Goal: Task Accomplishment & Management: Complete application form

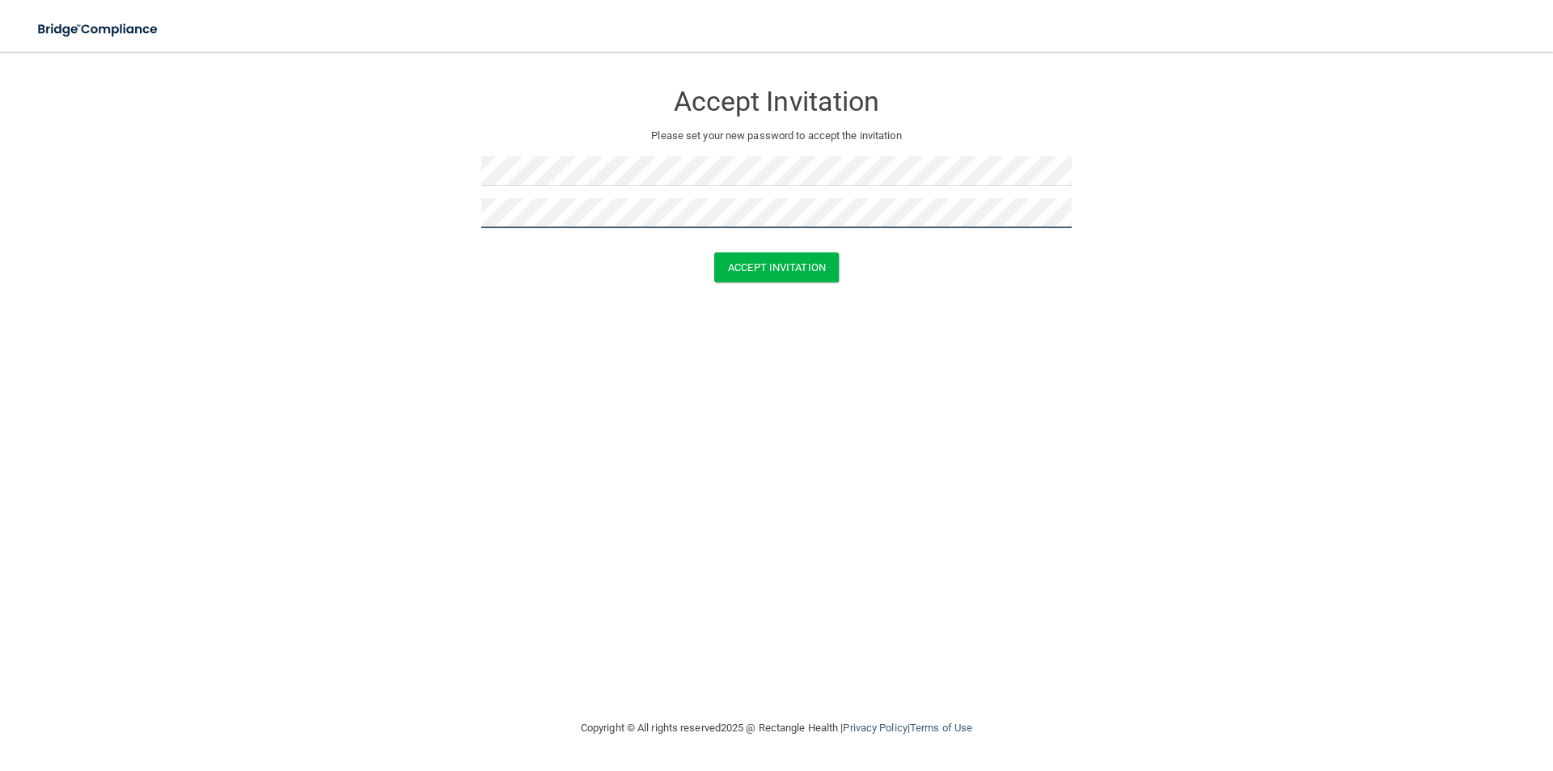
click at [714, 252] on button "Accept Invitation" at bounding box center [776, 267] width 125 height 30
click at [714, 276] on button "Accept Invitation" at bounding box center [776, 291] width 125 height 30
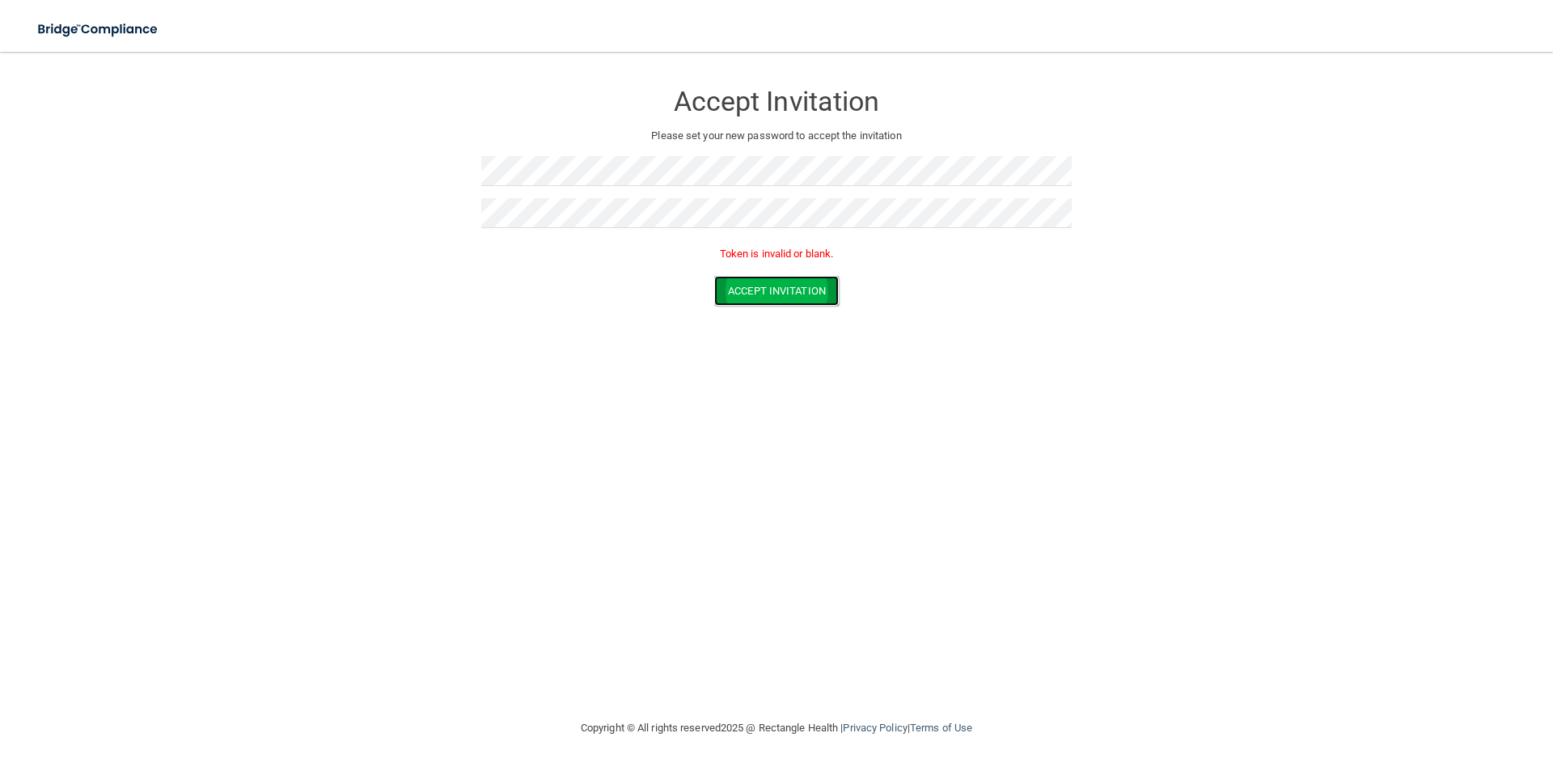
click at [755, 282] on button "Accept Invitation" at bounding box center [776, 291] width 125 height 30
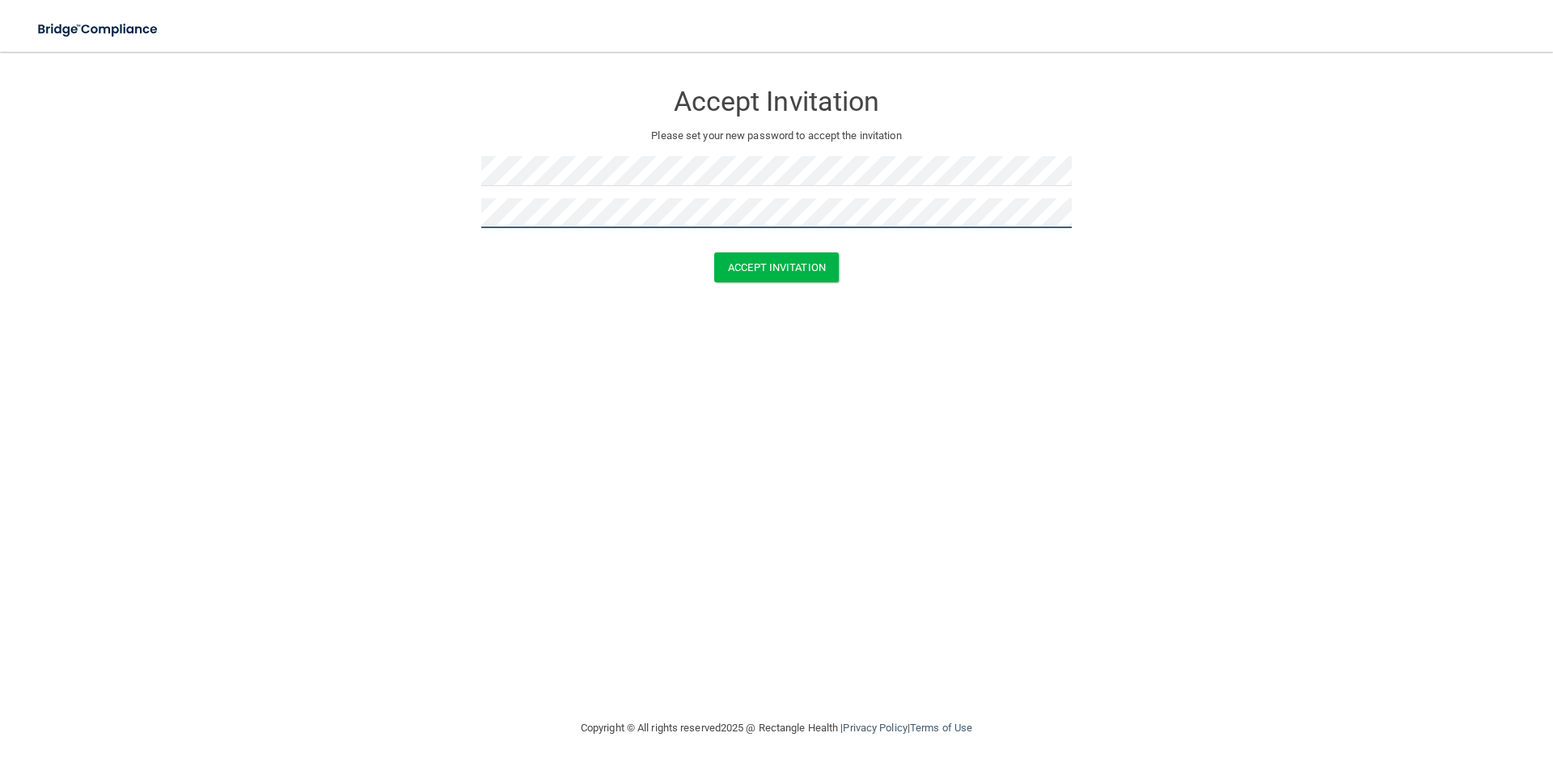
click at [714, 252] on button "Accept Invitation" at bounding box center [776, 267] width 125 height 30
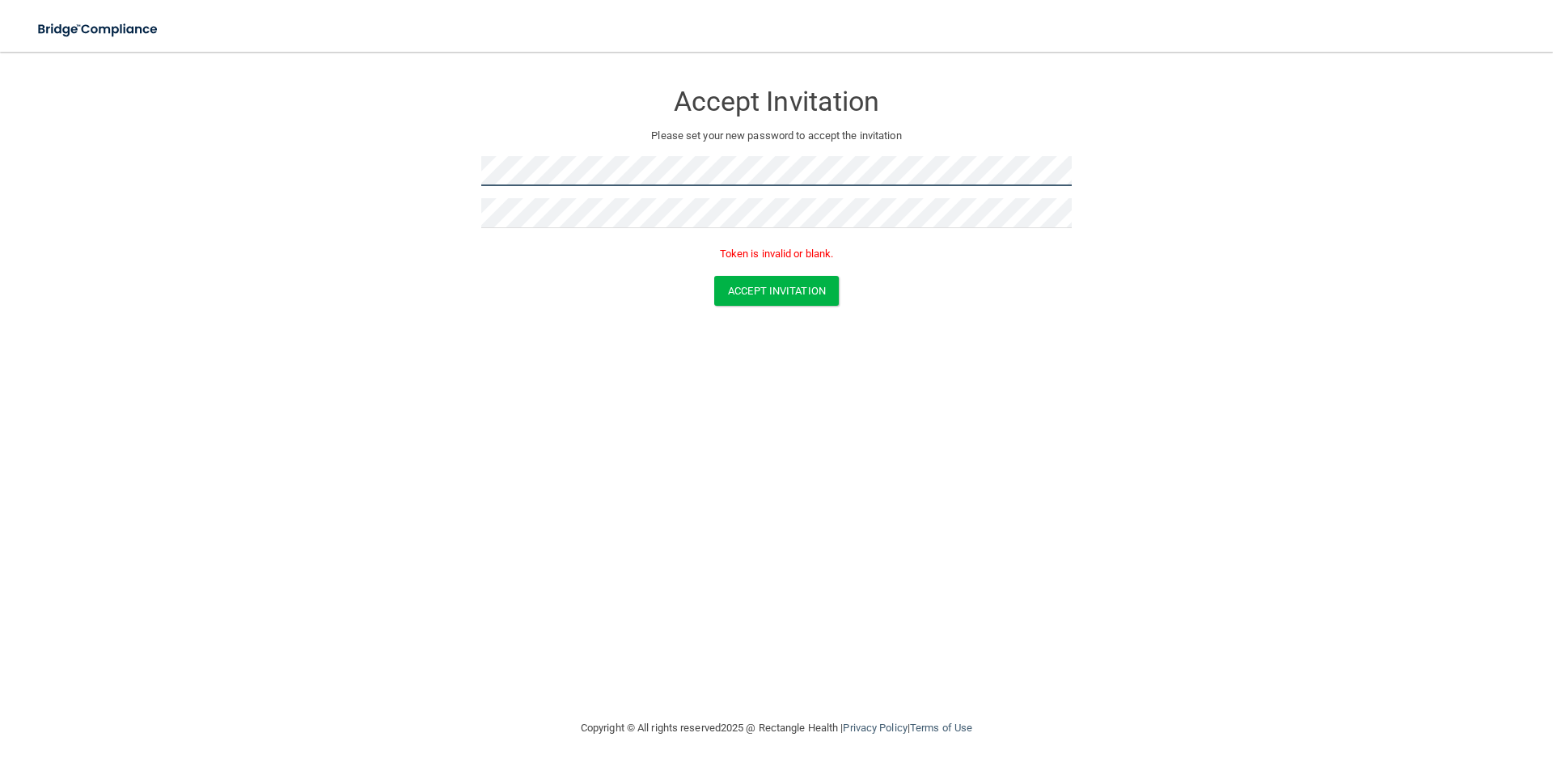
drag, startPoint x: 186, startPoint y: 42, endPoint x: 415, endPoint y: 176, distance: 265.4
click at [415, 176] on form "Accept Invitation Please set your new password to accept the invitation Token i…" at bounding box center [776, 196] width 1489 height 257
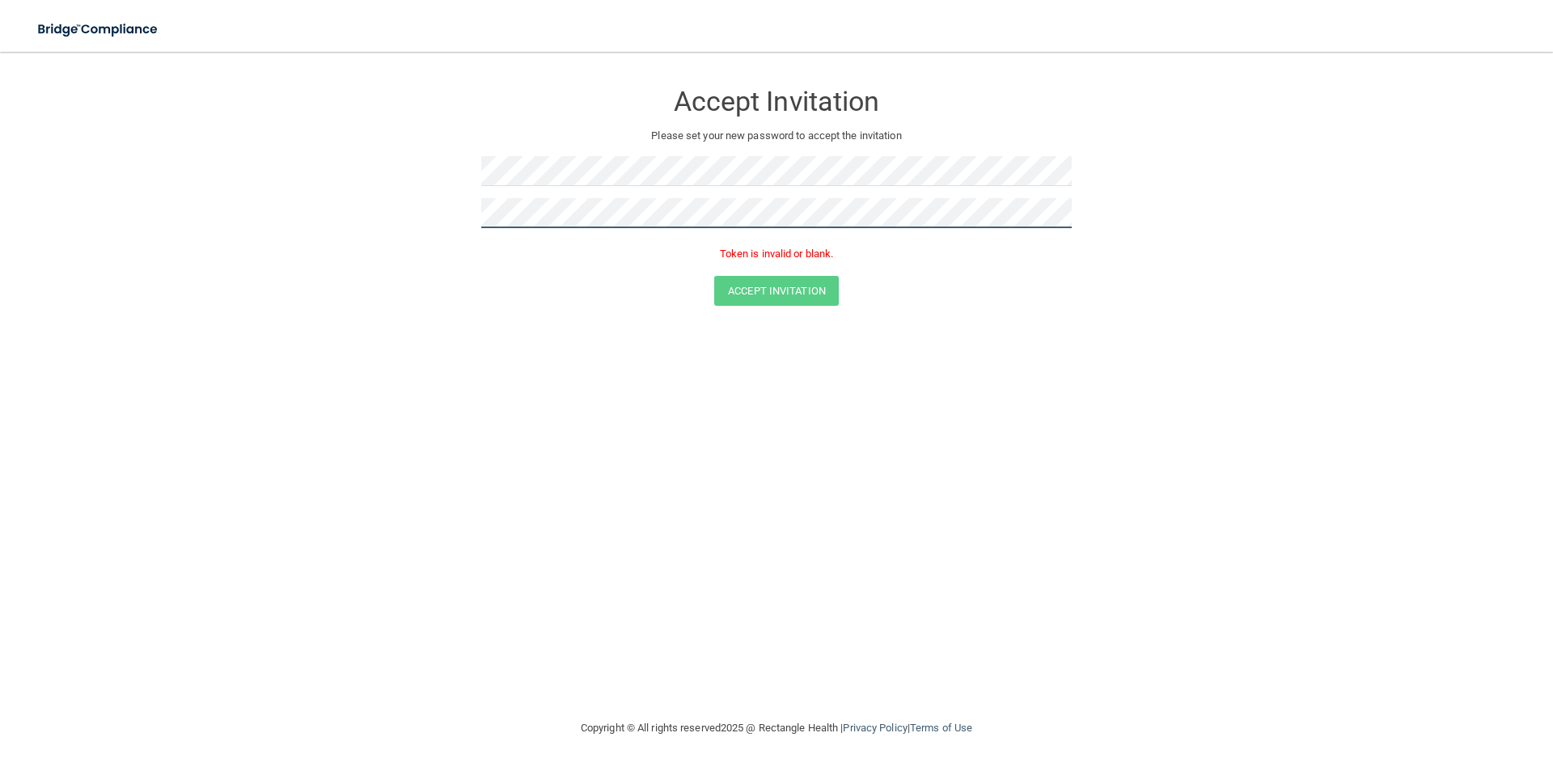
click at [442, 217] on form "Accept Invitation Please set your new password to accept the invitation Token i…" at bounding box center [776, 196] width 1489 height 257
click at [714, 252] on button "Accept Invitation" at bounding box center [776, 267] width 125 height 30
click at [764, 295] on button "Accept Invitation" at bounding box center [776, 291] width 125 height 30
click at [745, 290] on button "Accept Invitation" at bounding box center [776, 291] width 125 height 30
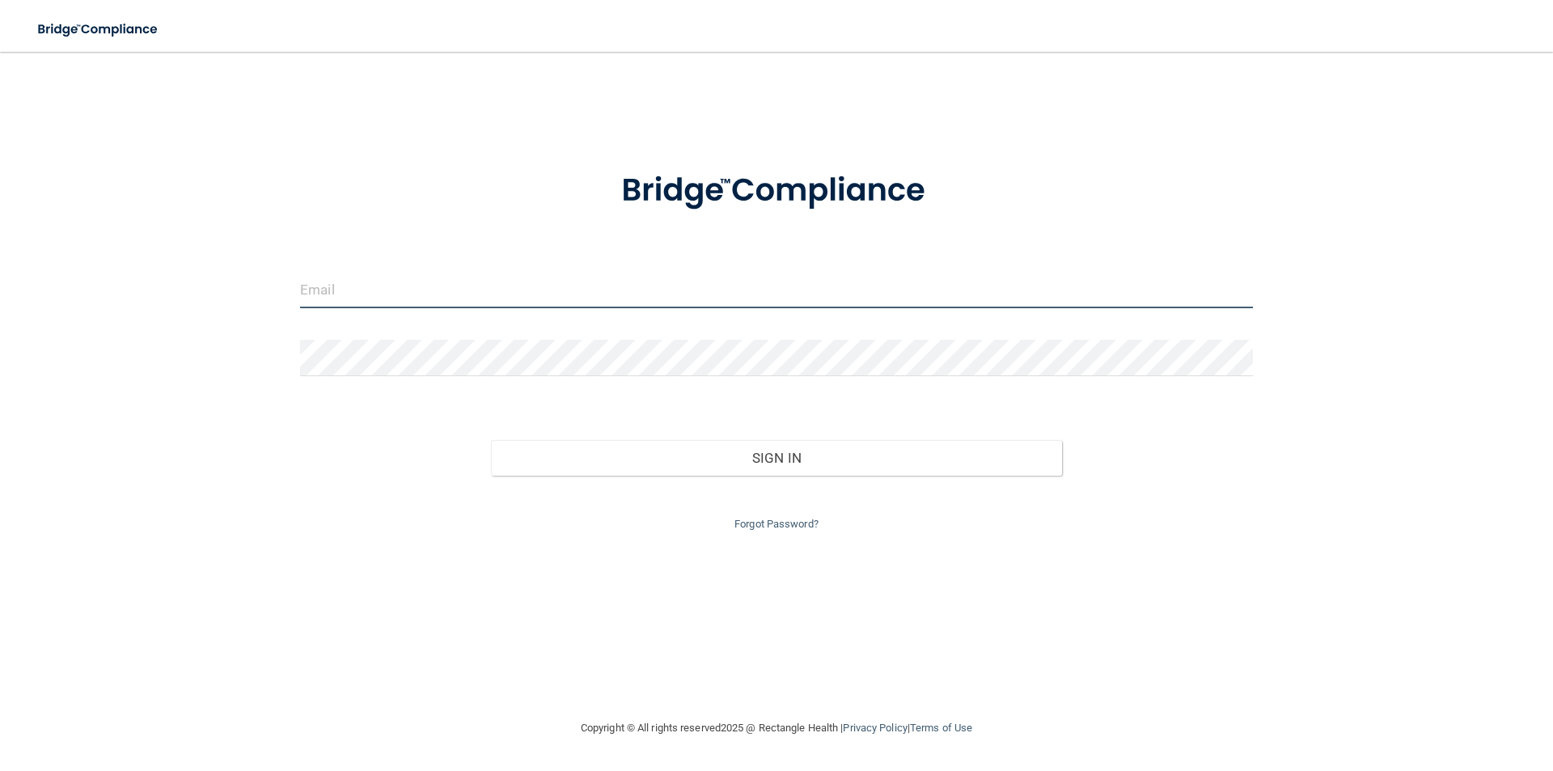
drag, startPoint x: 1443, startPoint y: 0, endPoint x: 386, endPoint y: 279, distance: 1092.9
click at [386, 279] on input "email" at bounding box center [776, 290] width 953 height 36
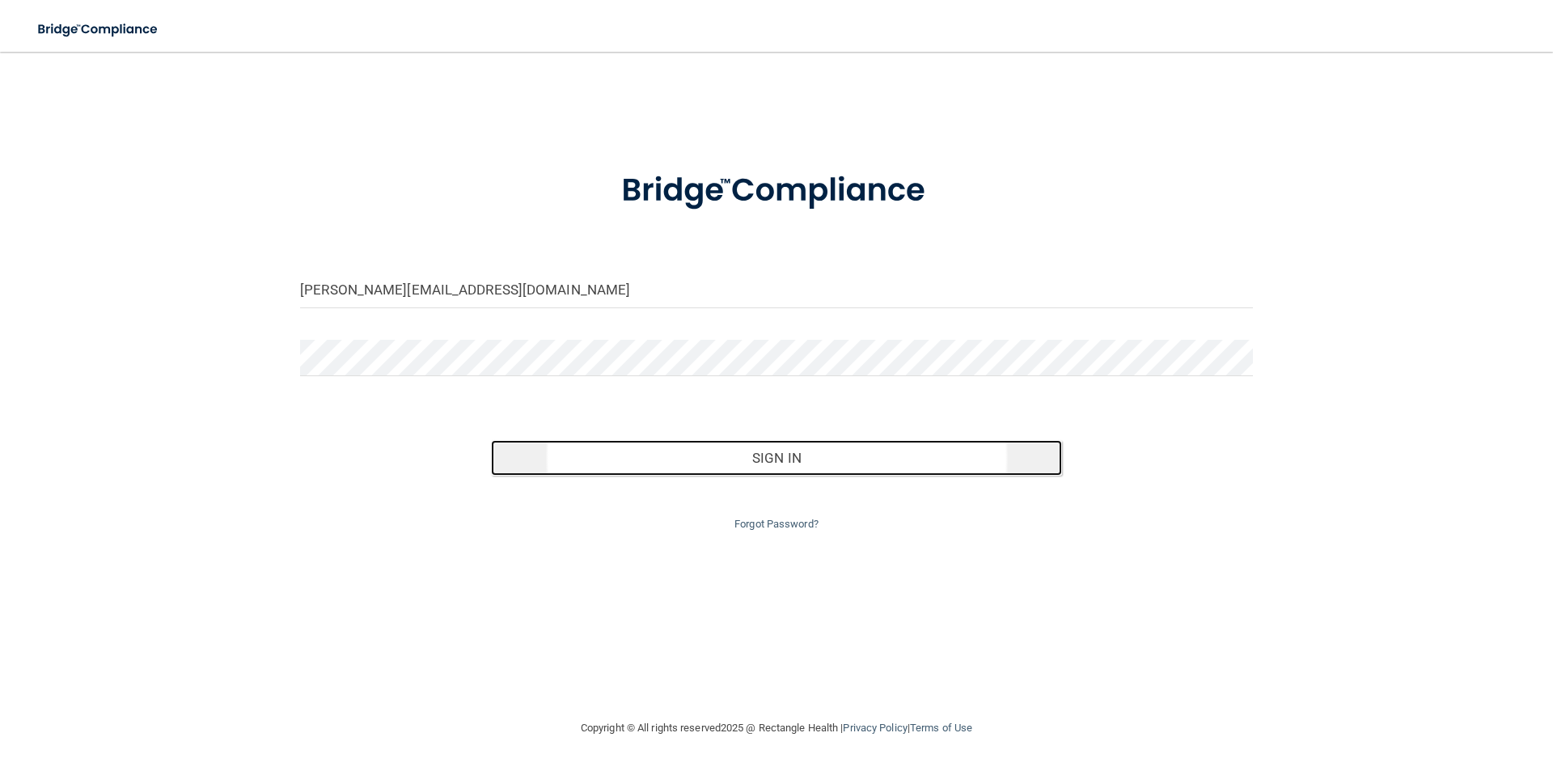
click at [748, 463] on button "Sign In" at bounding box center [777, 458] width 572 height 36
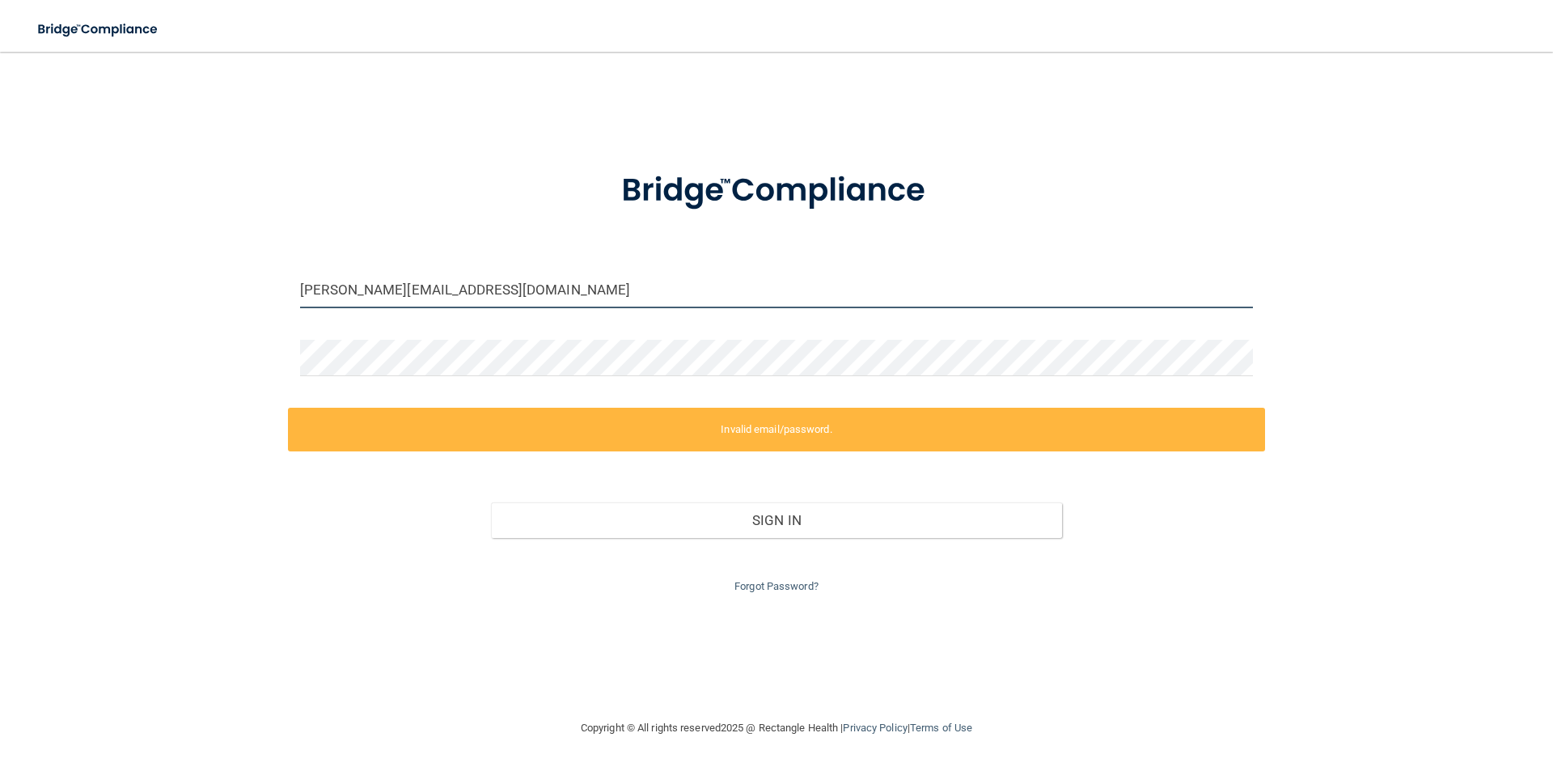
drag, startPoint x: 494, startPoint y: 291, endPoint x: 292, endPoint y: 300, distance: 201.7
click at [292, 300] on div "[PERSON_NAME][EMAIL_ADDRESS][DOMAIN_NAME]" at bounding box center [776, 296] width 977 height 49
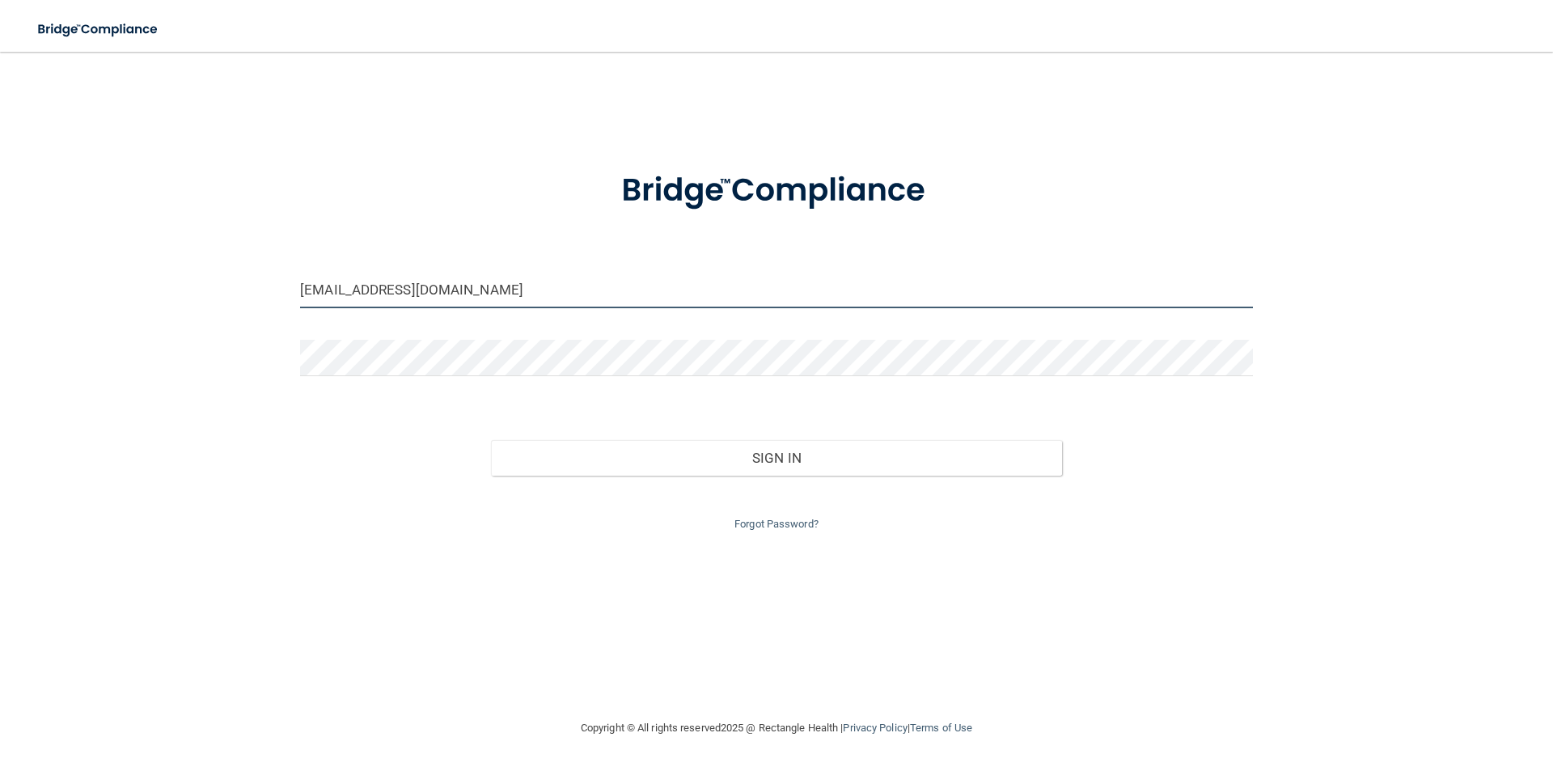
type input "[EMAIL_ADDRESS][DOMAIN_NAME]"
click at [491, 440] on button "Sign In" at bounding box center [777, 458] width 572 height 36
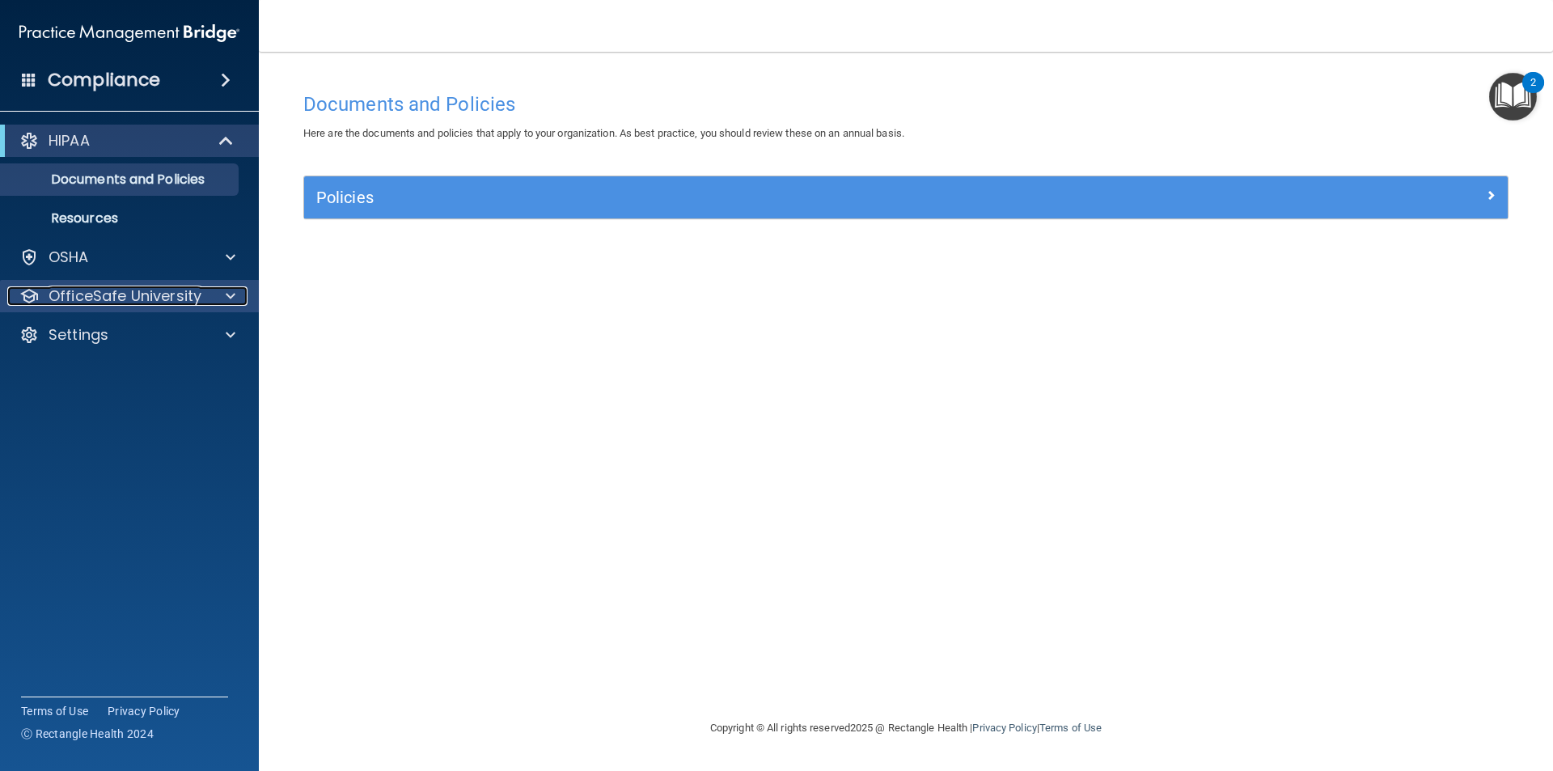
click at [232, 295] on span at bounding box center [231, 295] width 10 height 19
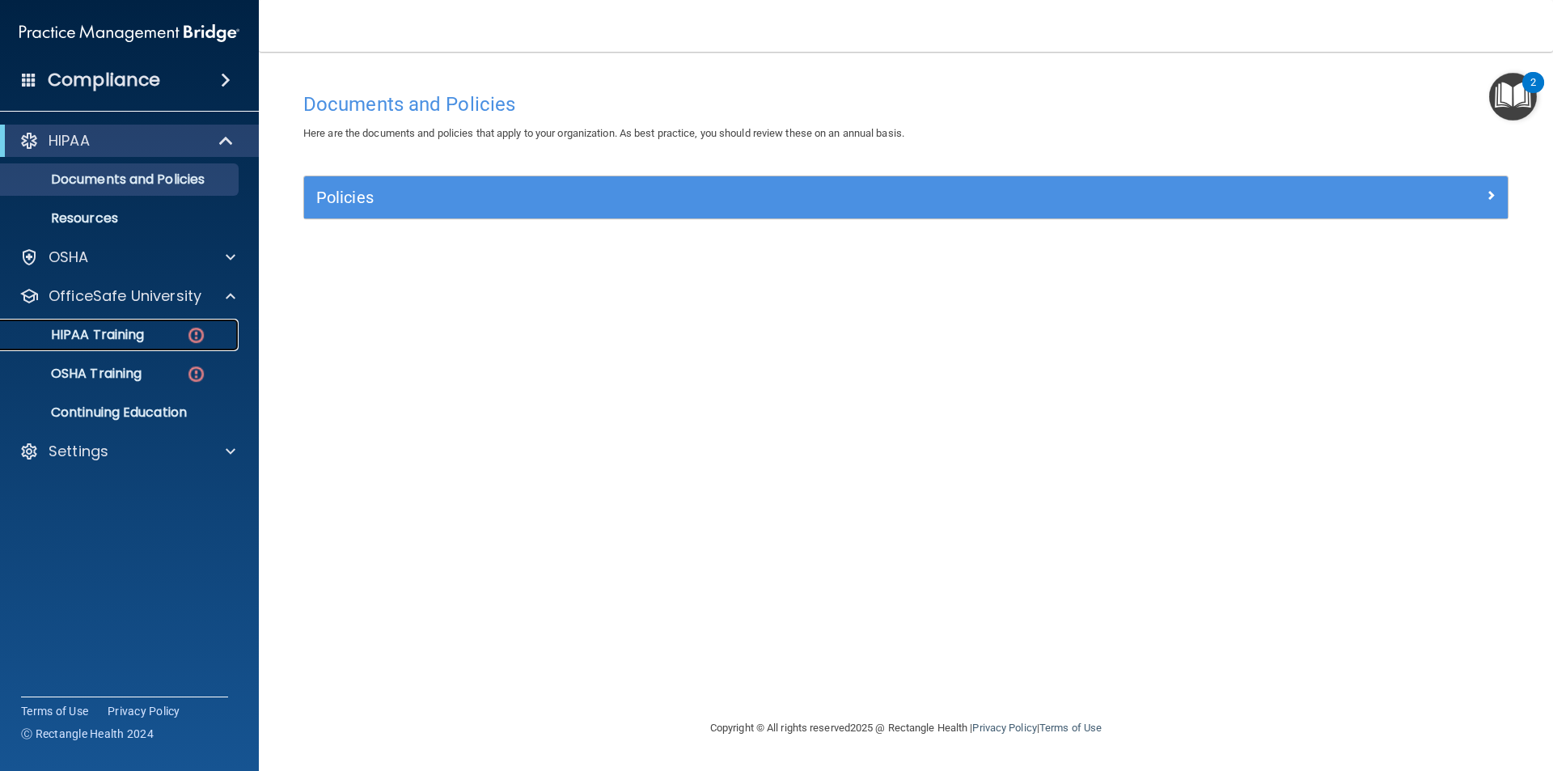
click at [110, 335] on p "HIPAA Training" at bounding box center [77, 335] width 133 height 16
